Goal: Navigation & Orientation: Find specific page/section

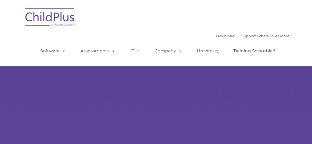
type input ""
select select "MEDIUM"
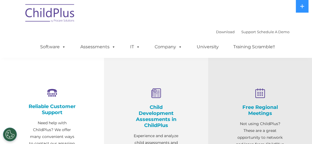
scroll to position [49, 0]
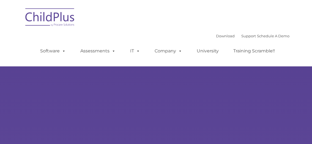
select select "MEDIUM"
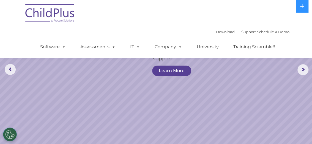
scroll to position [55, 0]
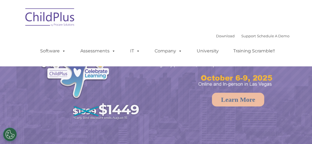
select select "MEDIUM"
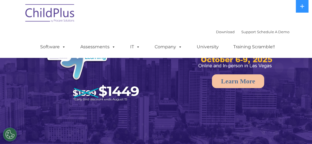
scroll to position [27, 0]
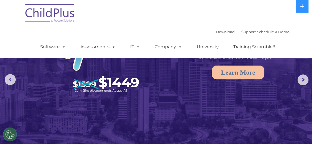
click at [98, 37] on ul "Software ChildPlus: The original and most widely-used Head Start data managemen…" at bounding box center [159, 47] width 260 height 22
